Goal: Task Accomplishment & Management: Complete application form

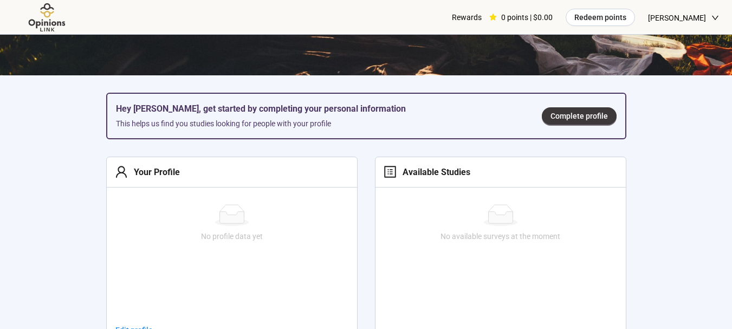
scroll to position [271, 0]
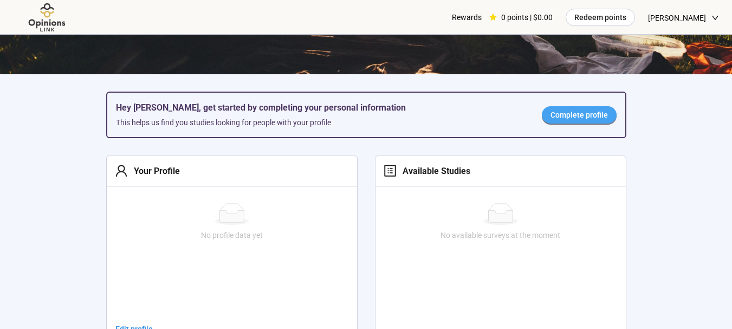
click at [591, 119] on span "Complete profile" at bounding box center [578, 115] width 57 height 12
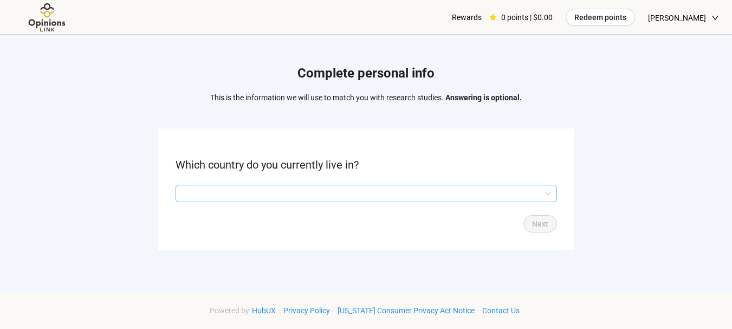
click at [371, 185] on div at bounding box center [366, 193] width 381 height 17
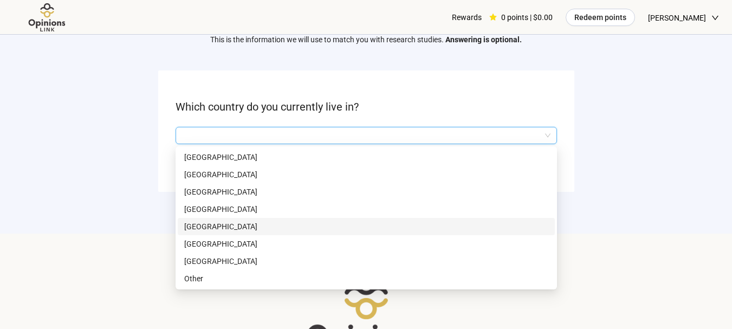
scroll to position [113, 0]
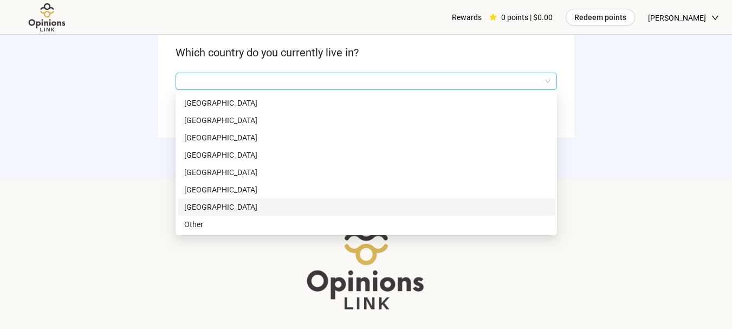
click at [209, 204] on p "[GEOGRAPHIC_DATA]" at bounding box center [366, 207] width 364 height 12
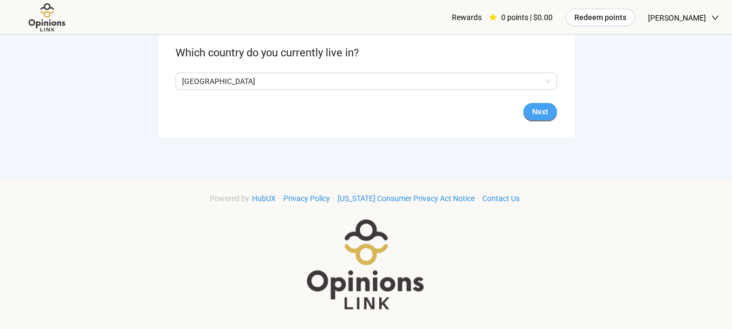
click at [539, 113] on span "Next" at bounding box center [540, 112] width 16 height 12
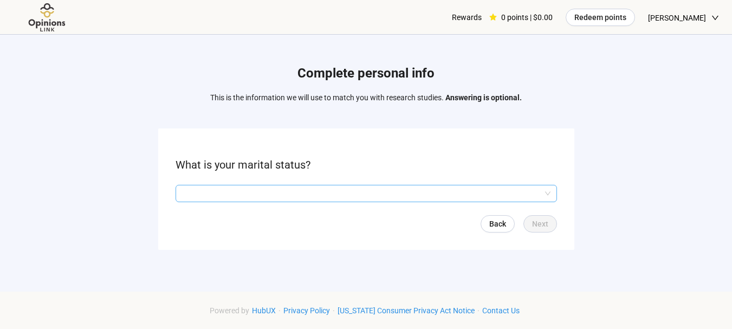
click at [221, 197] on input "search" at bounding box center [366, 193] width 368 height 16
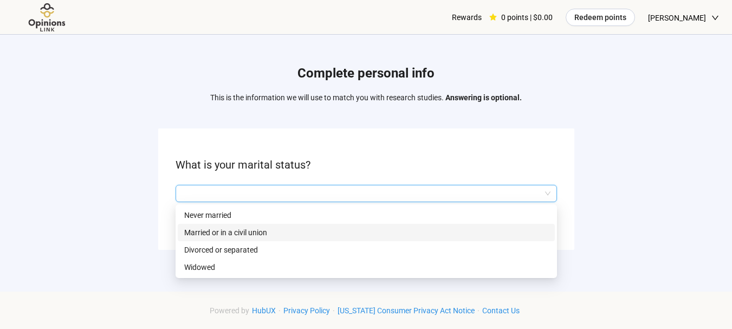
click at [223, 229] on p "Married or in a civil union" at bounding box center [366, 232] width 364 height 12
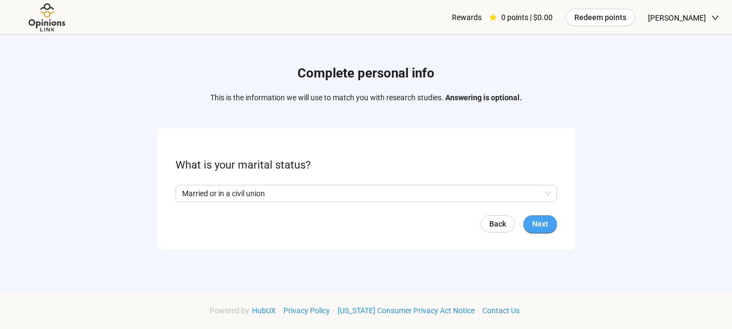
click at [541, 224] on span "Next" at bounding box center [540, 224] width 16 height 12
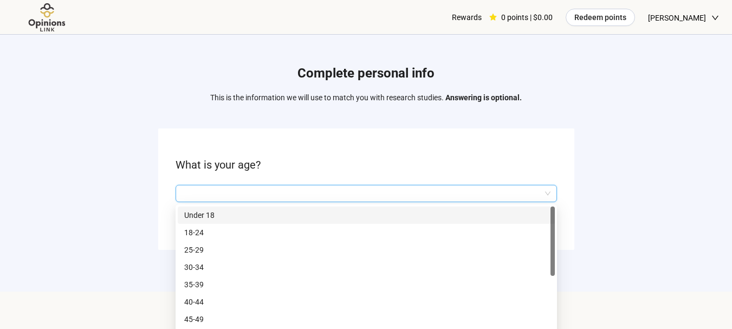
click at [283, 199] on input "search" at bounding box center [366, 193] width 368 height 16
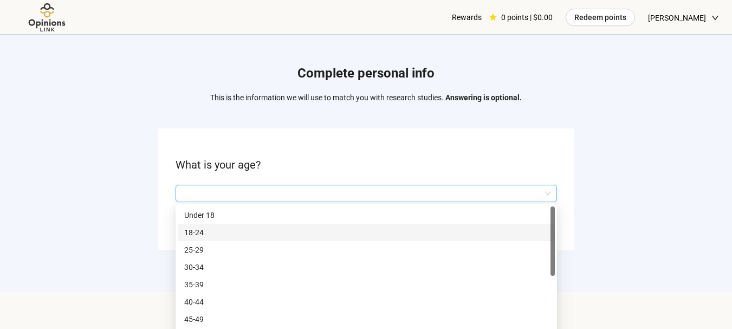
scroll to position [52, 0]
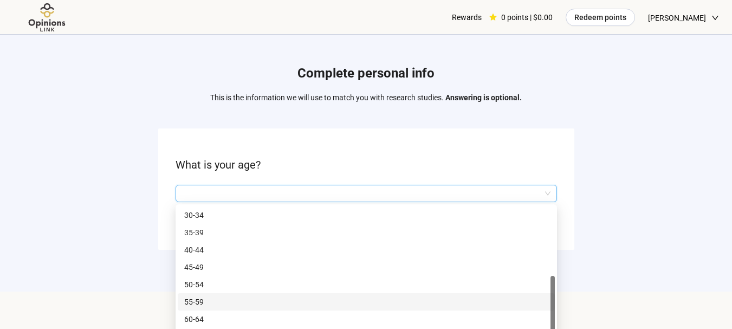
click at [200, 302] on p "55-59" at bounding box center [366, 302] width 364 height 12
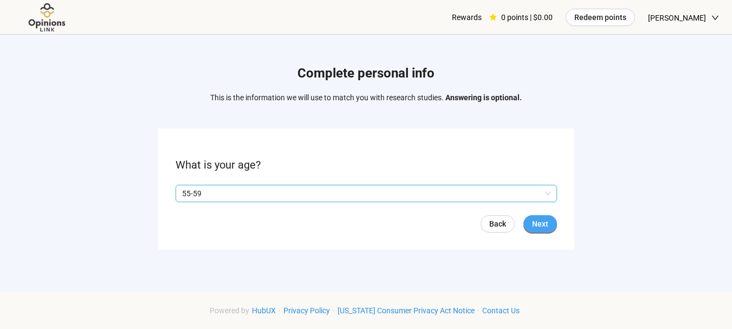
click at [543, 218] on span "Next" at bounding box center [540, 224] width 16 height 12
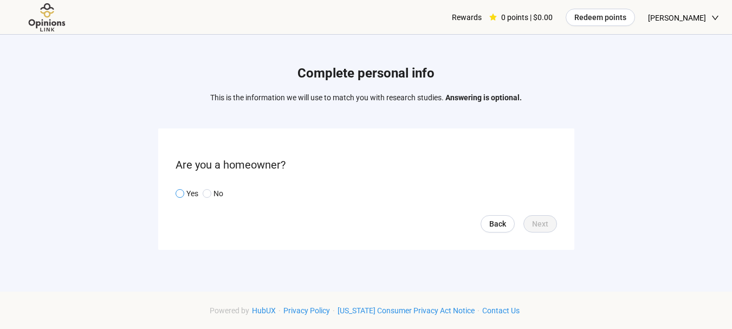
click at [186, 187] on p "Yes" at bounding box center [192, 193] width 12 height 12
click at [551, 224] on button "Next" at bounding box center [540, 223] width 34 height 17
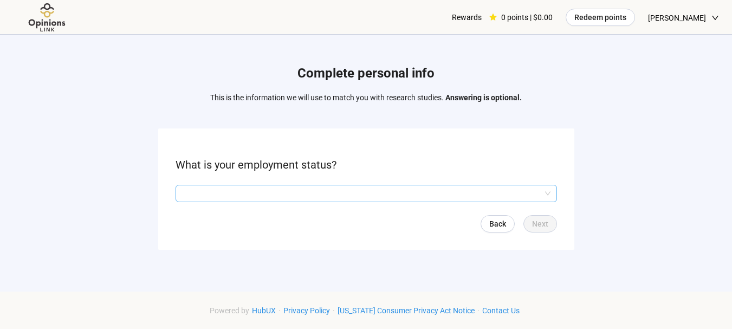
click at [264, 199] on input "search" at bounding box center [366, 193] width 368 height 16
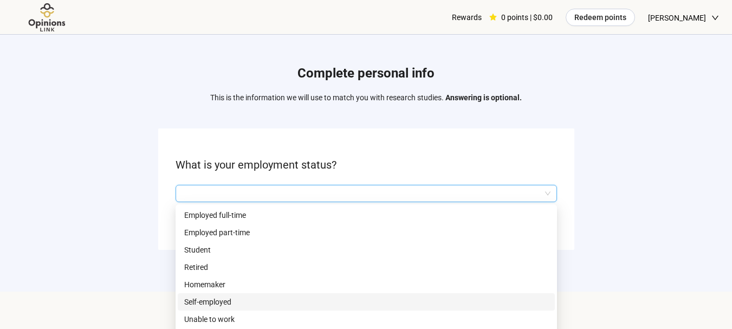
click at [231, 296] on p "Self-employed" at bounding box center [366, 302] width 364 height 12
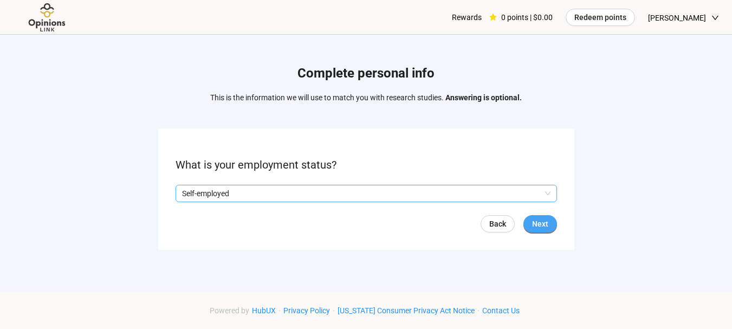
click at [538, 219] on span "Next" at bounding box center [540, 224] width 16 height 12
click at [286, 198] on input "search" at bounding box center [366, 193] width 368 height 16
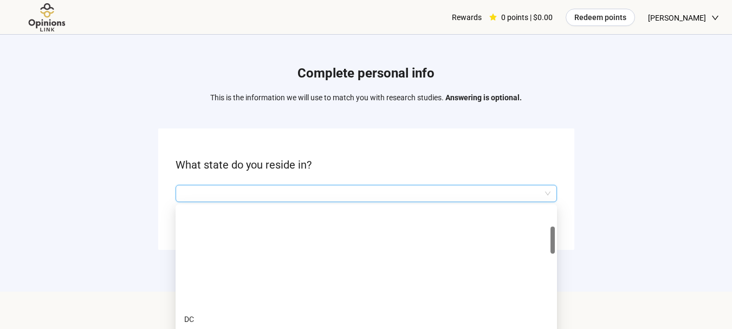
scroll to position [108, 0]
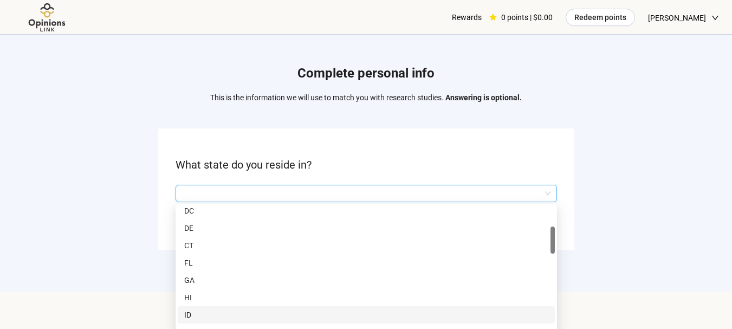
click at [192, 309] on p "ID" at bounding box center [366, 315] width 364 height 12
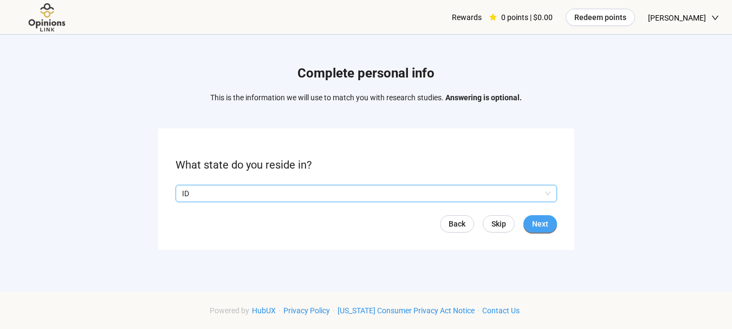
click at [541, 225] on span "Next" at bounding box center [540, 224] width 16 height 12
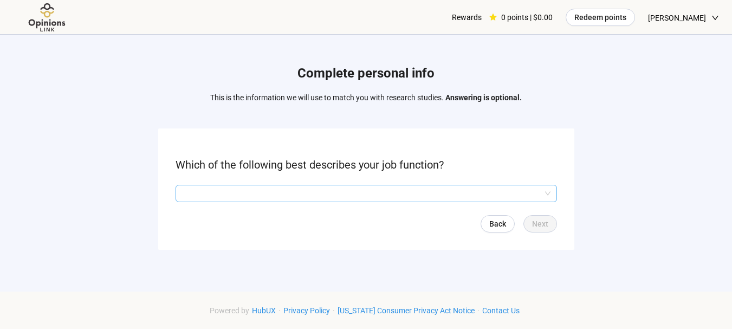
click at [271, 193] on input "search" at bounding box center [366, 193] width 368 height 16
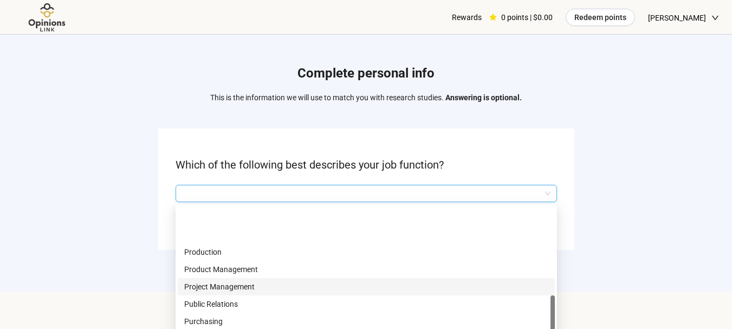
scroll to position [433, 0]
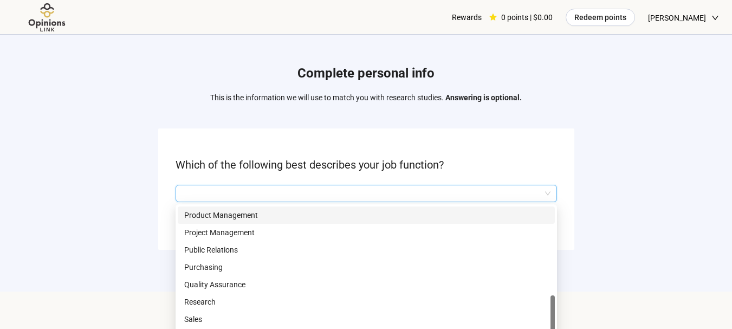
click at [234, 210] on p "Product Management" at bounding box center [366, 215] width 364 height 12
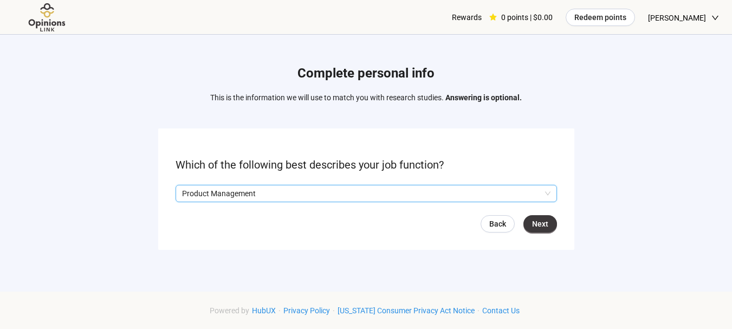
click at [541, 213] on form "Which of the following best describes your job function? Q2hhcmFjdGVyaXN0aWNBbn…" at bounding box center [366, 188] width 416 height 121
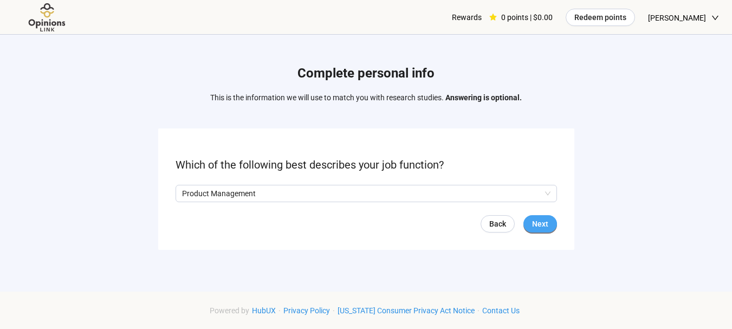
click at [537, 218] on span "Next" at bounding box center [540, 224] width 16 height 12
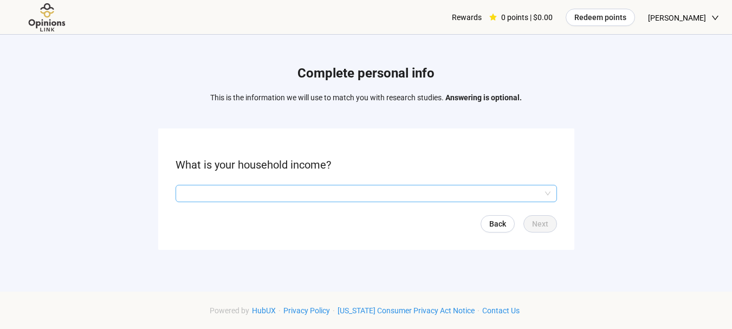
click at [277, 192] on input "search" at bounding box center [366, 193] width 368 height 16
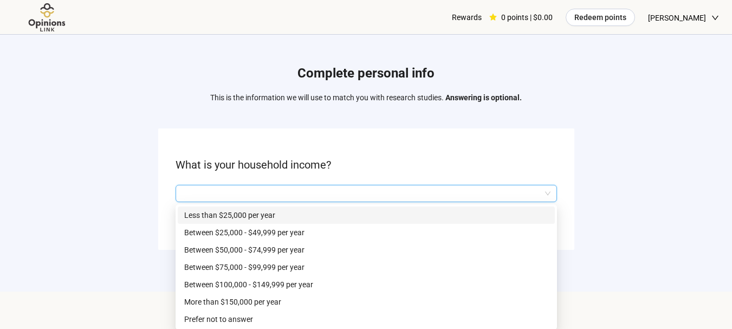
click at [265, 215] on p "Less than $25,000 per year" at bounding box center [366, 215] width 364 height 12
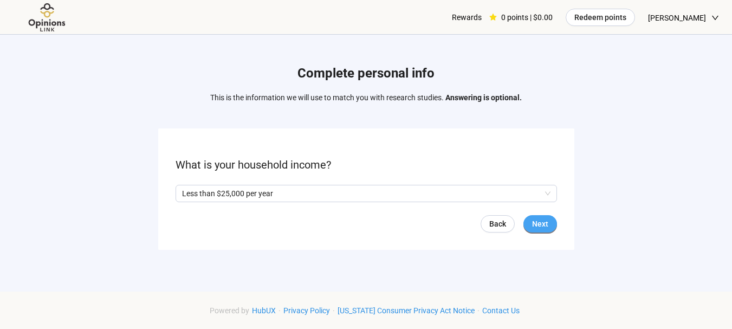
click at [547, 220] on span "Next" at bounding box center [540, 224] width 16 height 12
click at [190, 192] on p "Yes" at bounding box center [192, 193] width 12 height 12
click at [546, 218] on span "Next" at bounding box center [540, 224] width 16 height 12
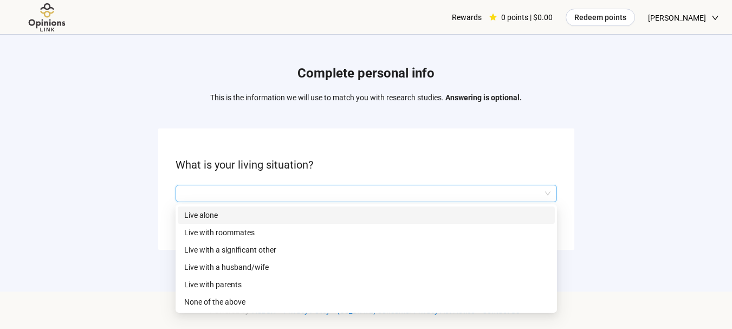
click at [226, 187] on input "search" at bounding box center [366, 193] width 368 height 16
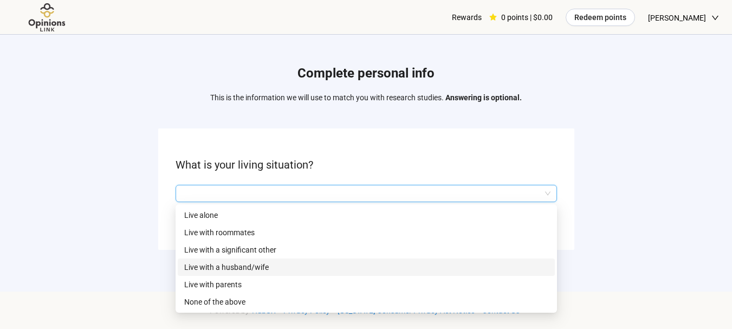
click at [239, 269] on p "Live with a husband/wife" at bounding box center [366, 267] width 364 height 12
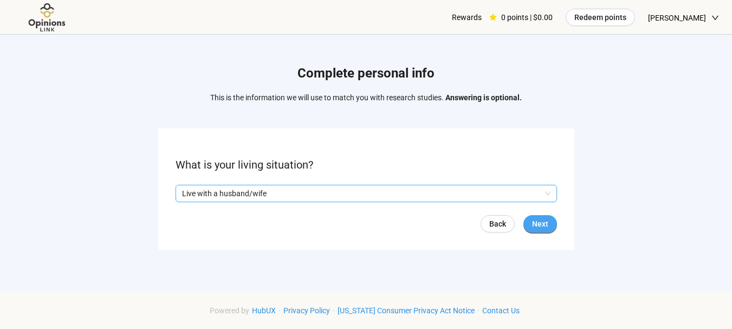
click at [546, 222] on span "Next" at bounding box center [540, 224] width 16 height 12
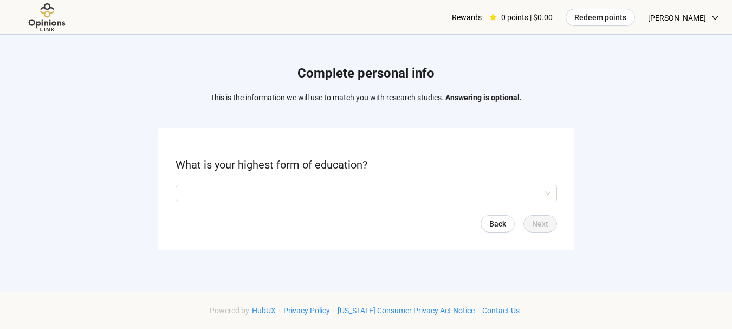
click at [266, 194] on input "search" at bounding box center [366, 193] width 368 height 16
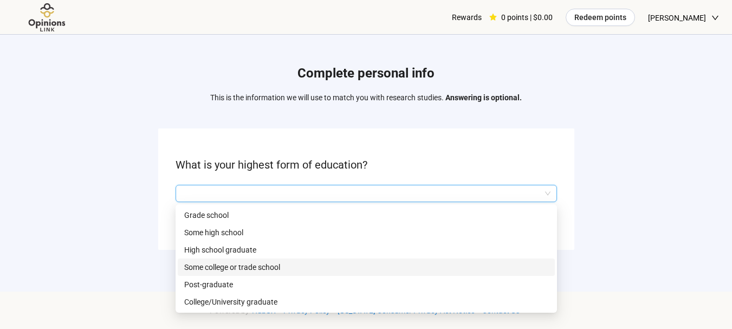
click at [261, 267] on p "Some college or trade school" at bounding box center [366, 267] width 364 height 12
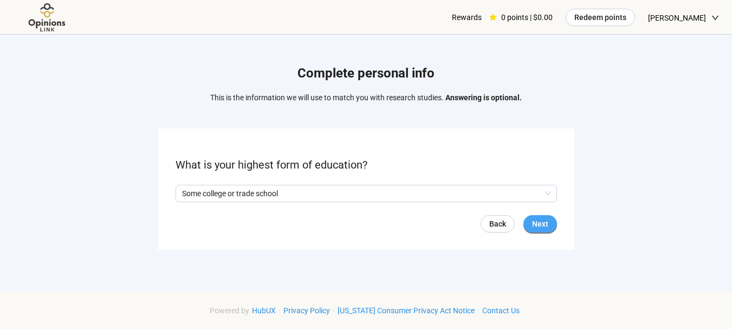
click at [546, 220] on span "Next" at bounding box center [540, 224] width 16 height 12
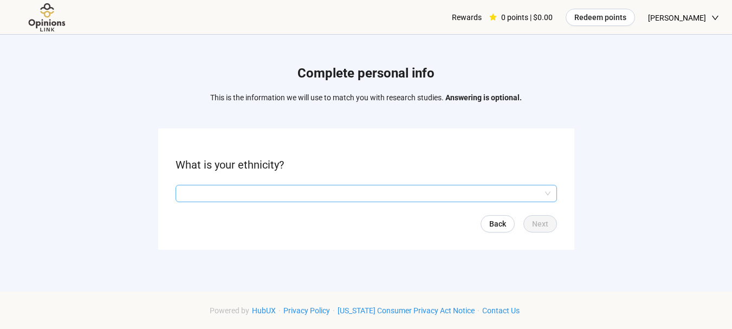
click at [295, 200] on input "search" at bounding box center [366, 193] width 368 height 16
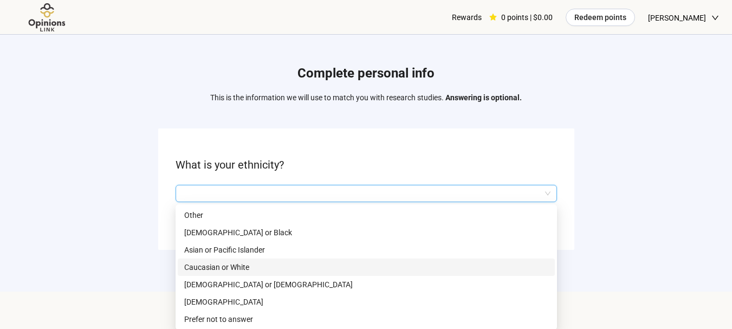
click at [229, 271] on p "Caucasian or White" at bounding box center [366, 267] width 364 height 12
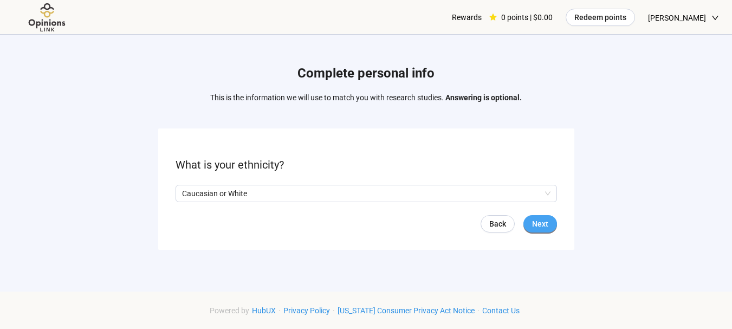
click at [544, 226] on span "Next" at bounding box center [540, 224] width 16 height 12
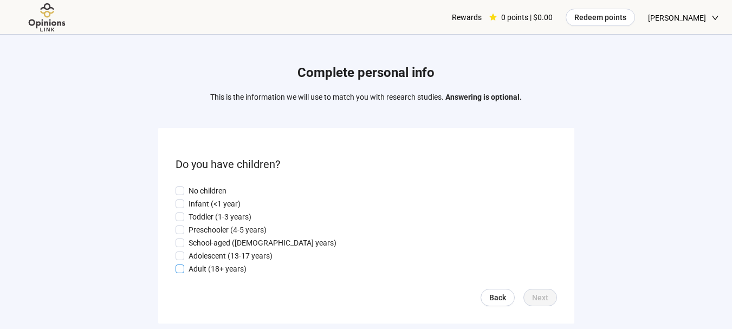
click at [219, 268] on p "Adult (18+ years)" at bounding box center [218, 269] width 58 height 12
click at [539, 295] on span "Next" at bounding box center [540, 297] width 16 height 12
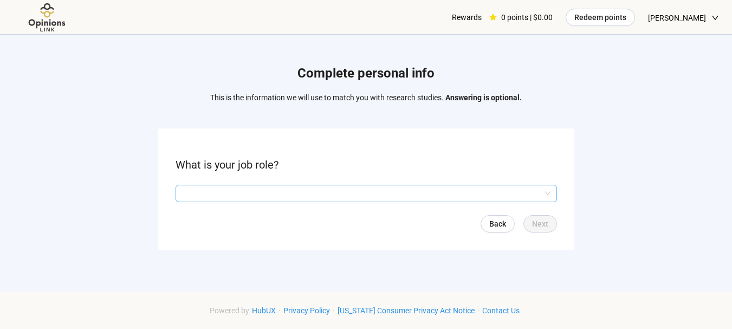
click at [249, 189] on input "search" at bounding box center [366, 193] width 368 height 16
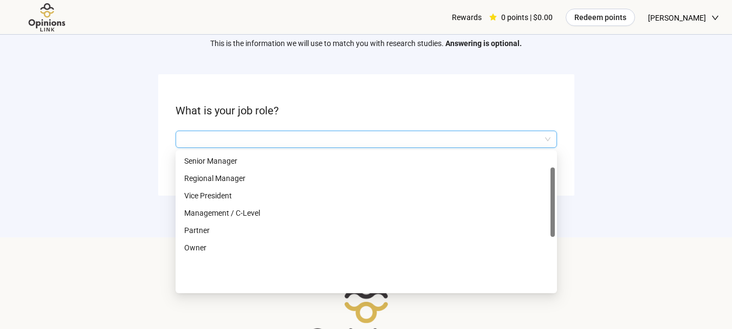
scroll to position [15, 0]
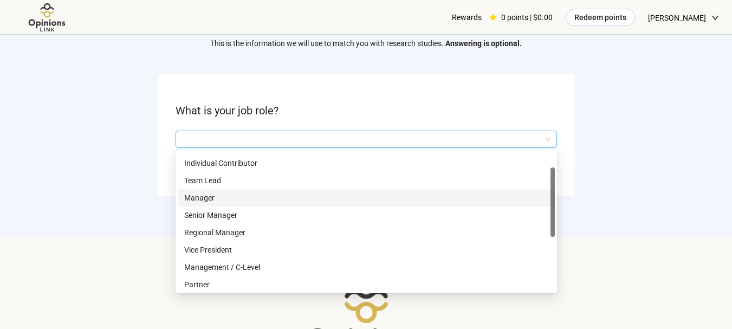
click at [200, 199] on p "Manager" at bounding box center [366, 198] width 364 height 12
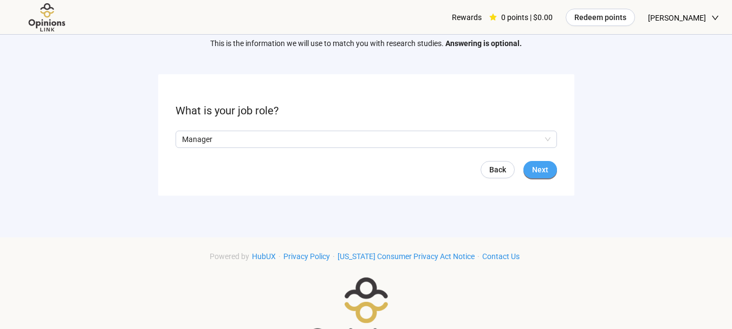
click at [541, 168] on span "Next" at bounding box center [540, 170] width 16 height 12
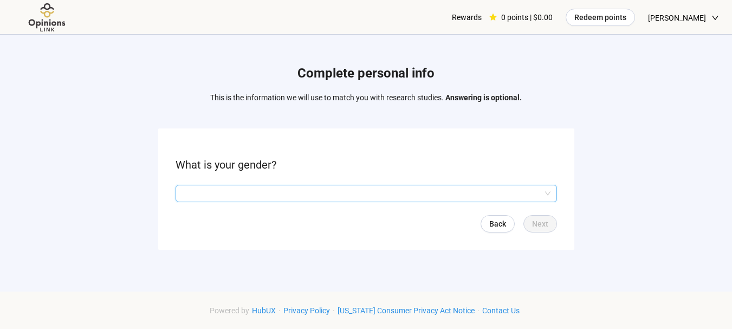
click at [248, 190] on input "search" at bounding box center [366, 193] width 368 height 16
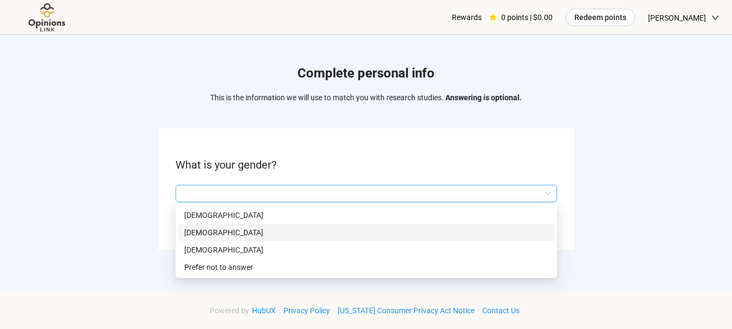
click at [197, 232] on p "[DEMOGRAPHIC_DATA]" at bounding box center [366, 232] width 364 height 12
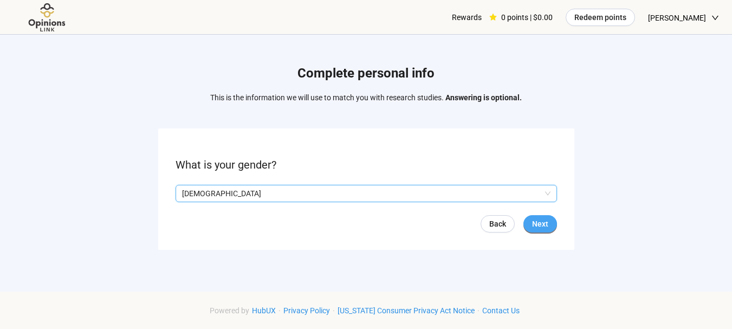
click at [545, 218] on span "Next" at bounding box center [540, 224] width 16 height 12
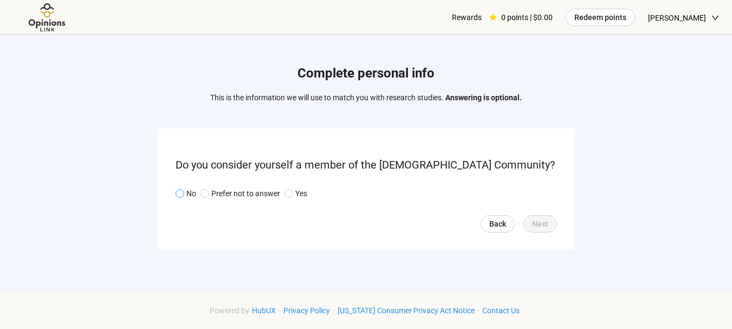
click at [191, 190] on p "No" at bounding box center [191, 193] width 10 height 12
click at [539, 215] on button "Next" at bounding box center [540, 223] width 34 height 17
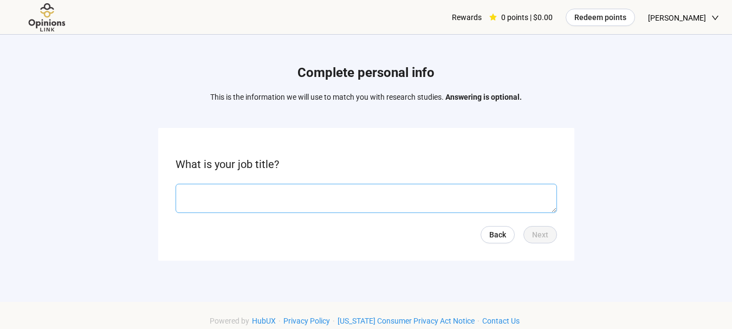
click at [286, 205] on textarea at bounding box center [366, 198] width 381 height 29
type textarea "**********"
click at [534, 235] on span "Next" at bounding box center [540, 235] width 16 height 12
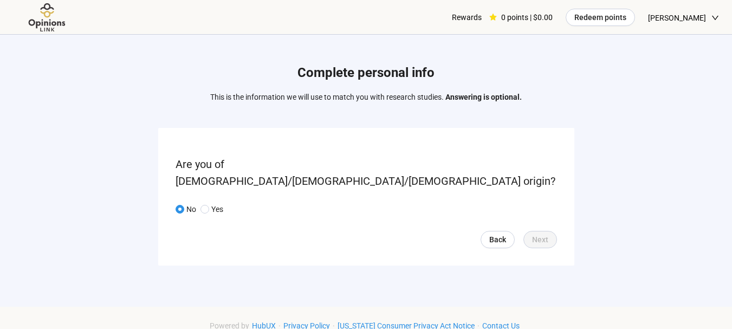
click at [183, 205] on span at bounding box center [180, 209] width 9 height 9
click at [196, 203] on div "No Yes" at bounding box center [202, 209] width 52 height 12
click at [486, 231] on link "Back" at bounding box center [498, 239] width 34 height 17
